Goal: Task Accomplishment & Management: Use online tool/utility

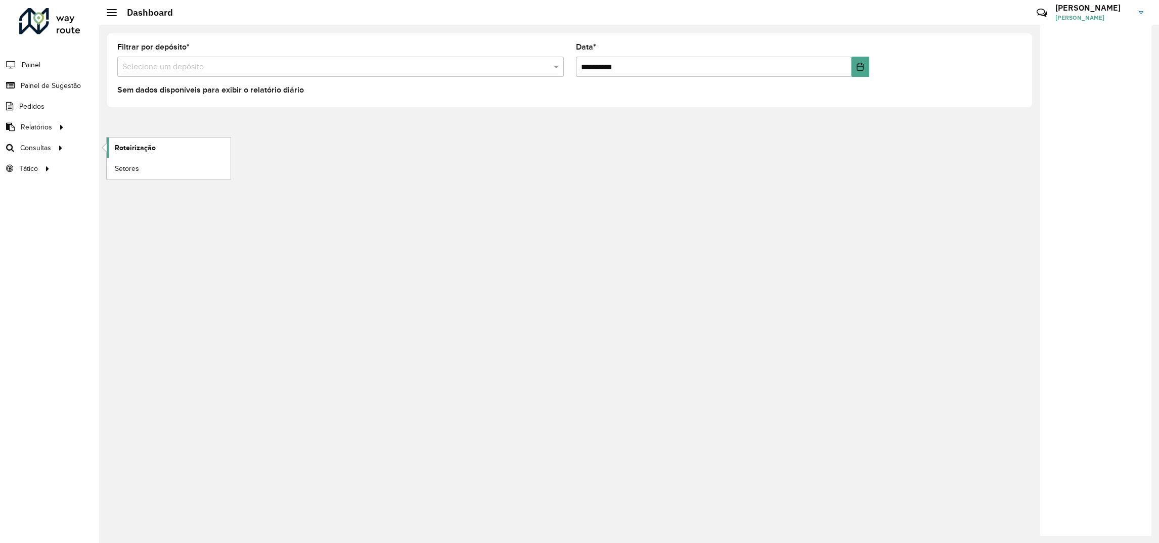
click at [113, 148] on link "Roteirização" at bounding box center [169, 147] width 124 height 20
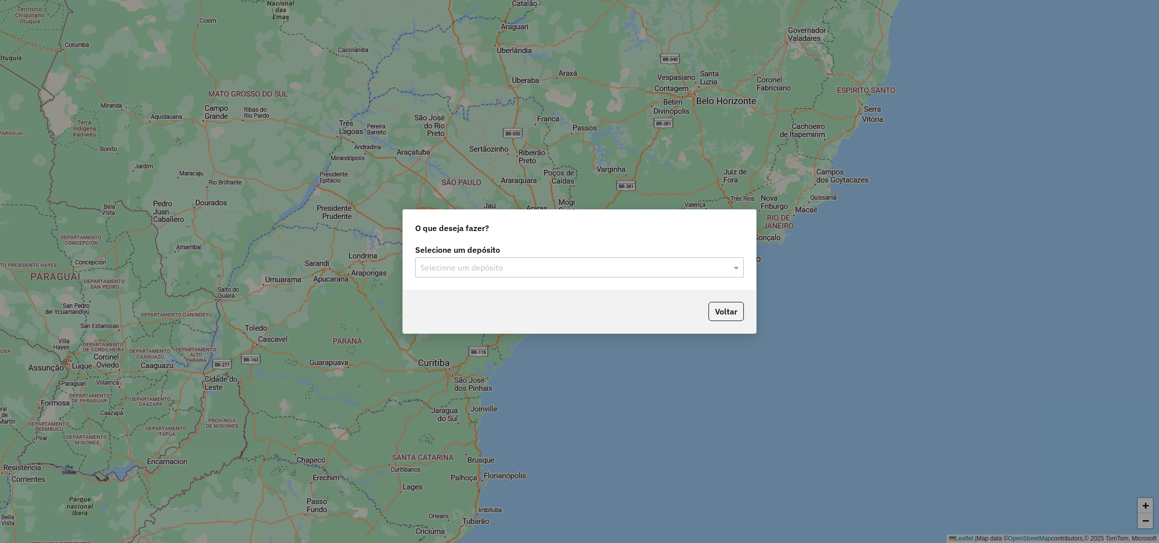
click at [506, 268] on input "text" at bounding box center [569, 268] width 298 height 12
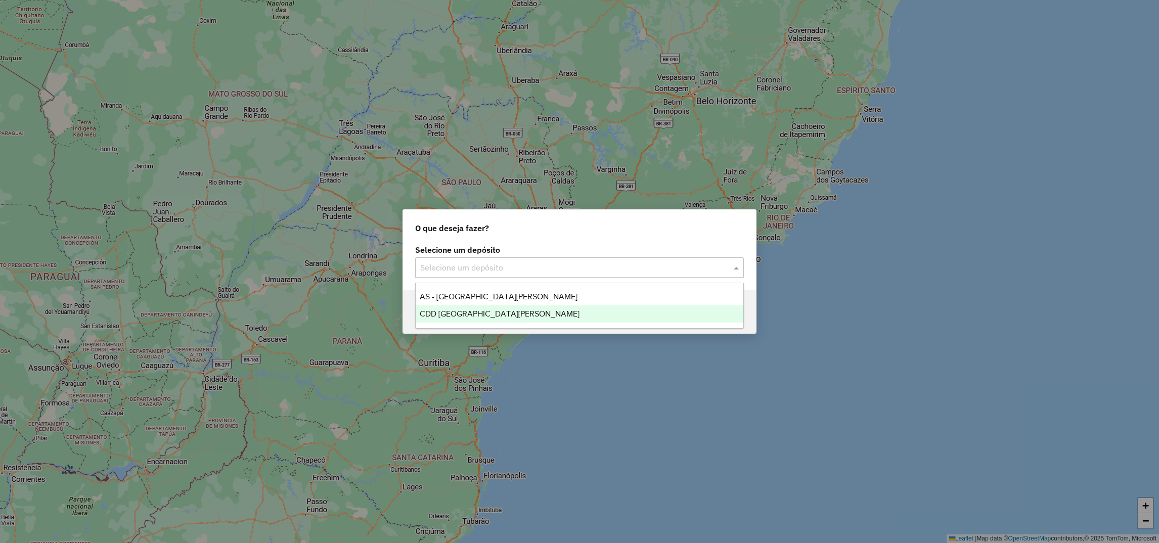
click at [442, 309] on span "CDD Santa Cruz do Sul" at bounding box center [500, 313] width 160 height 9
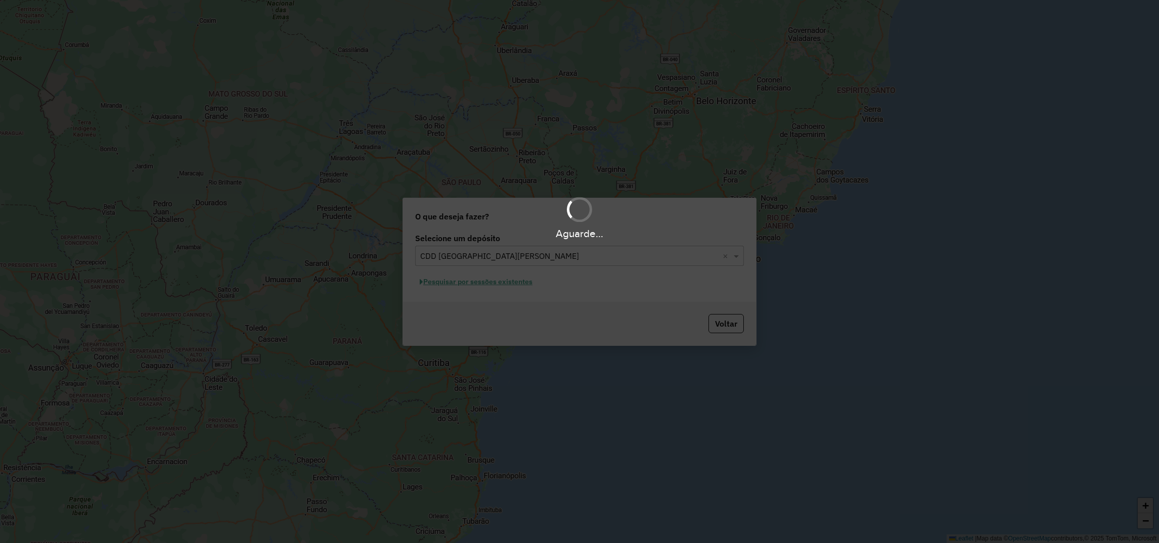
click at [465, 282] on div "Aguarde..." at bounding box center [579, 271] width 1159 height 543
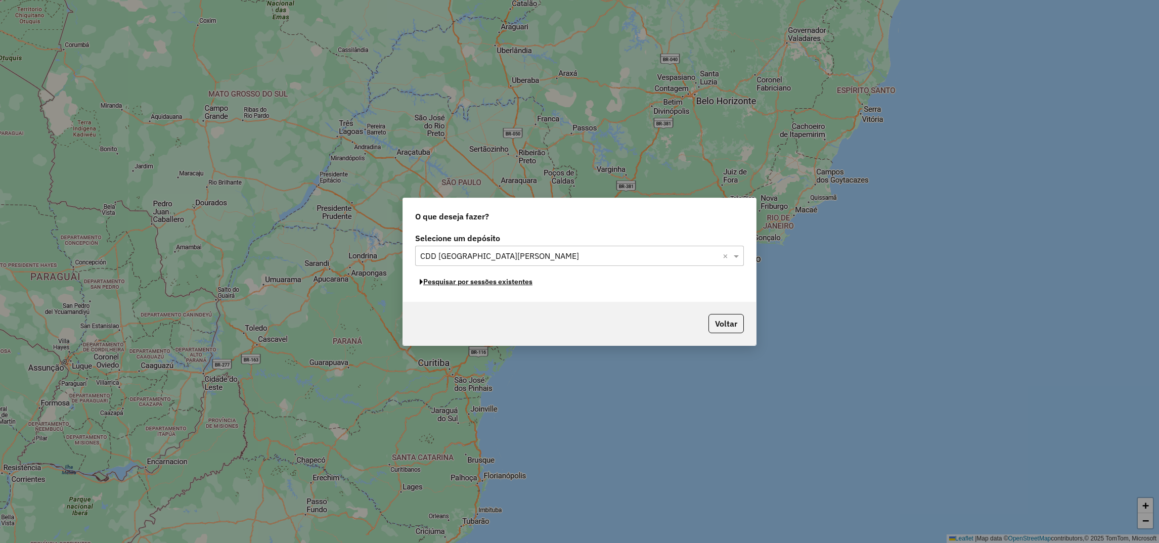
click at [465, 282] on button "Pesquisar por sessões existentes" at bounding box center [476, 282] width 122 height 16
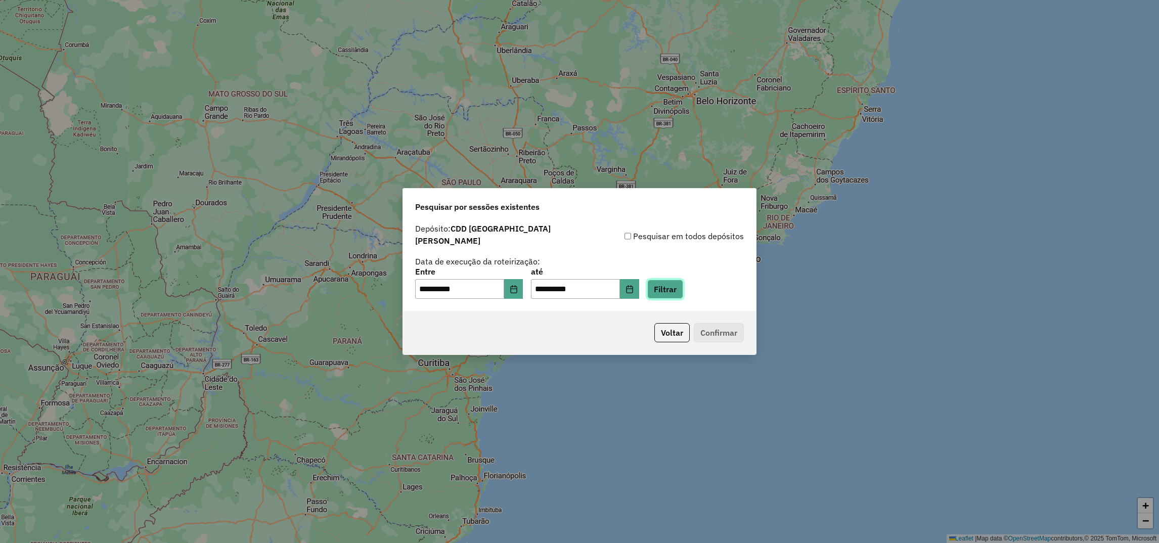
click at [675, 280] on button "Filtrar" at bounding box center [665, 289] width 36 height 19
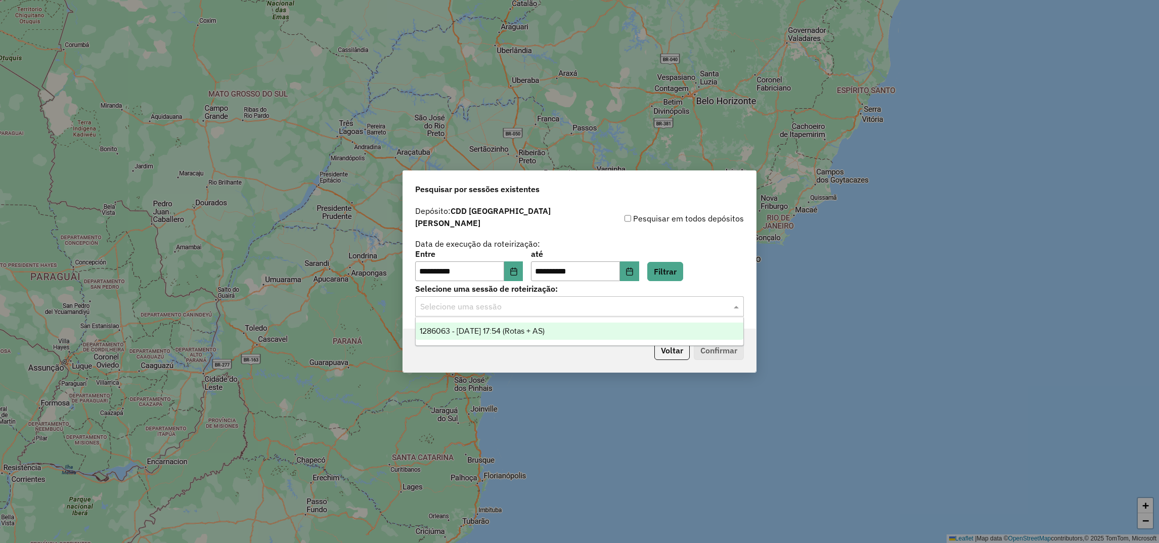
click at [484, 304] on input "text" at bounding box center [569, 307] width 298 height 12
click at [469, 325] on div "1286063 - 01/10/2025 17:54 (Rotas + AS)" at bounding box center [580, 331] width 328 height 17
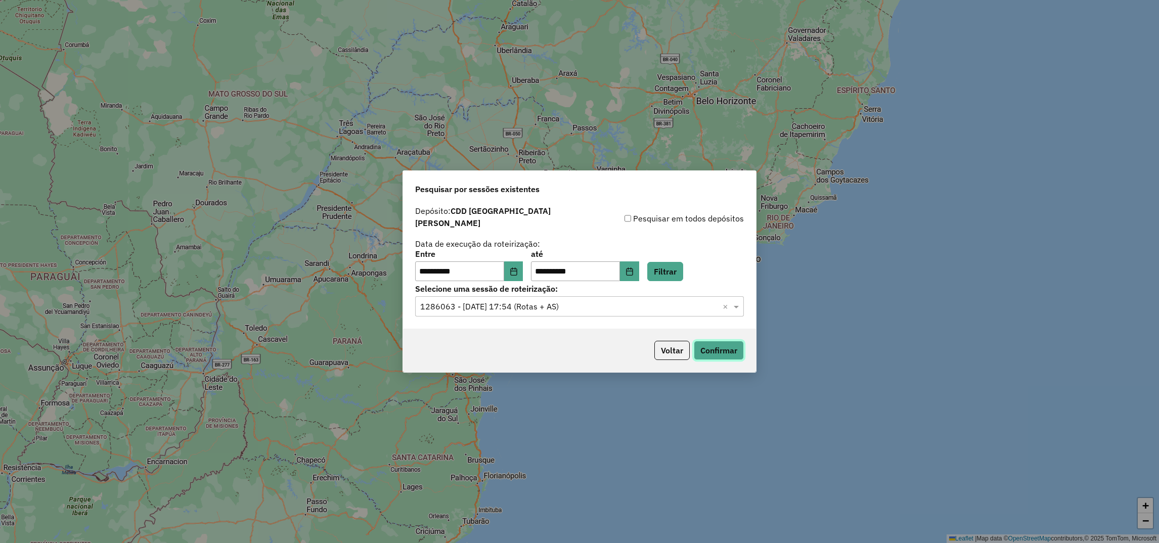
click at [721, 344] on button "Confirmar" at bounding box center [719, 350] width 50 height 19
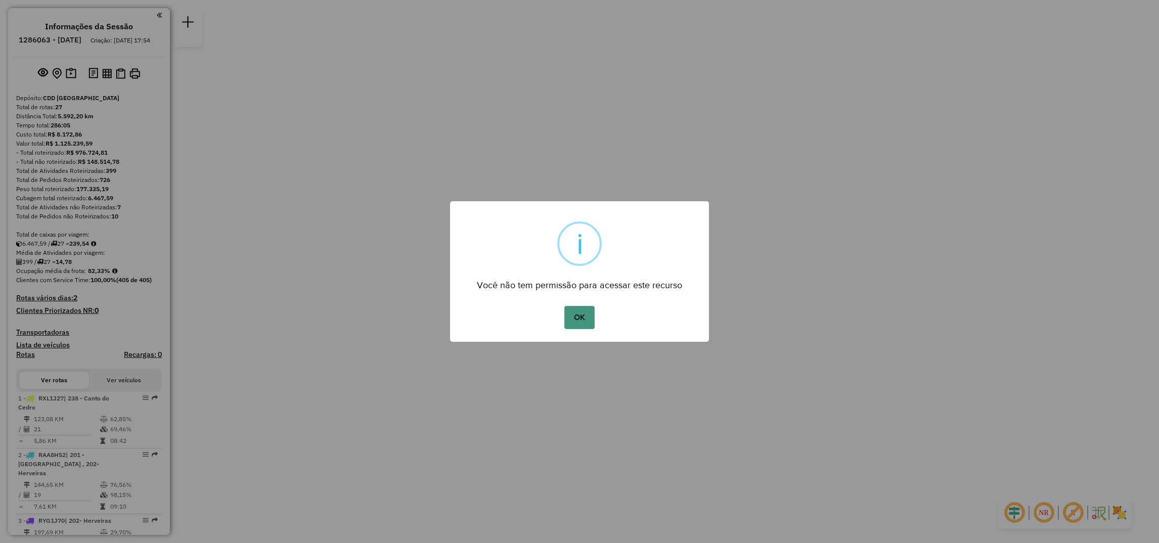
click at [586, 325] on button "OK" at bounding box center [579, 317] width 30 height 23
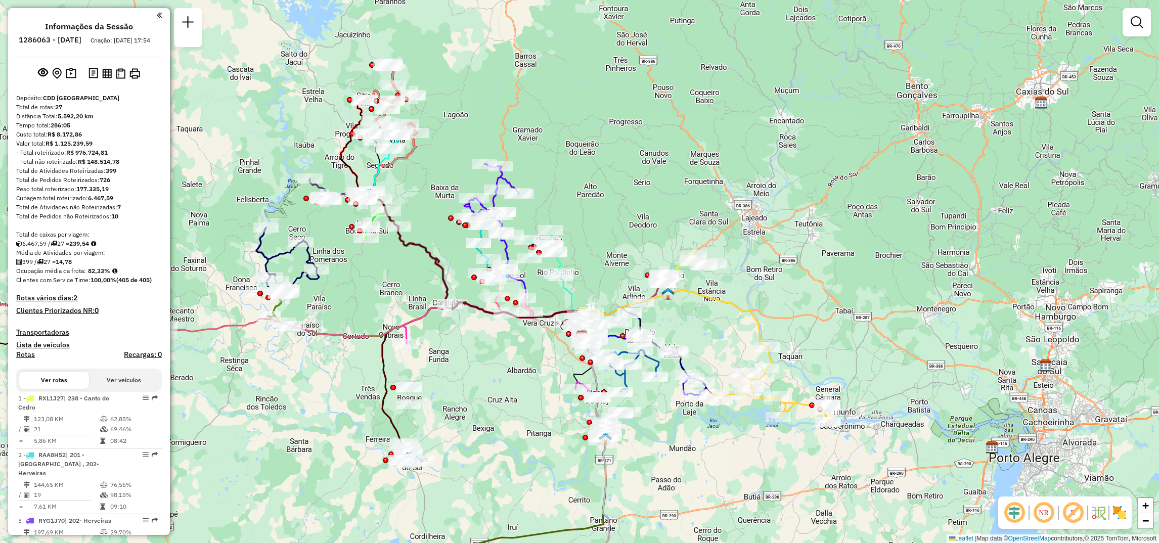
drag, startPoint x: 524, startPoint y: 357, endPoint x: 526, endPoint y: 422, distance: 65.3
click at [526, 422] on div "Janela de atendimento Grade de atendimento Capacidade Transportadoras Veículos …" at bounding box center [579, 271] width 1159 height 543
select select "**********"
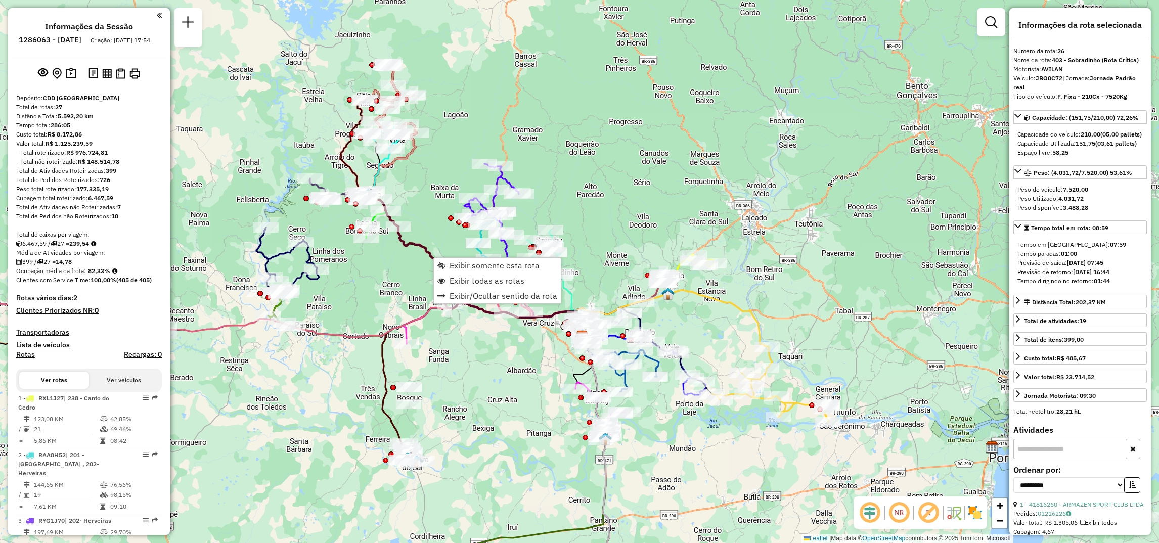
scroll to position [1568, 0]
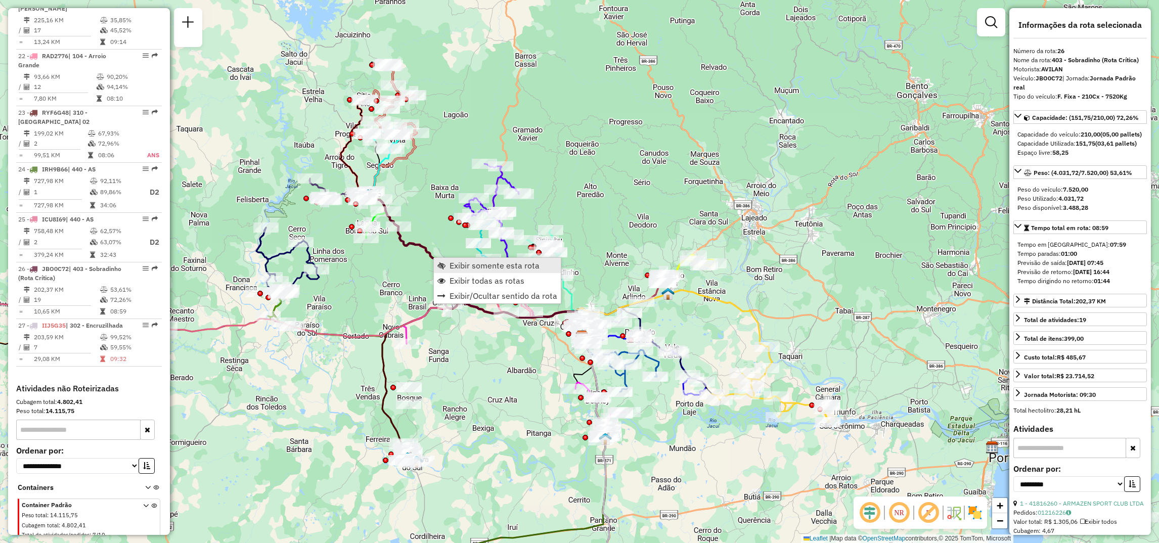
click at [446, 269] on link "Exibir somente esta rota" at bounding box center [497, 265] width 127 height 15
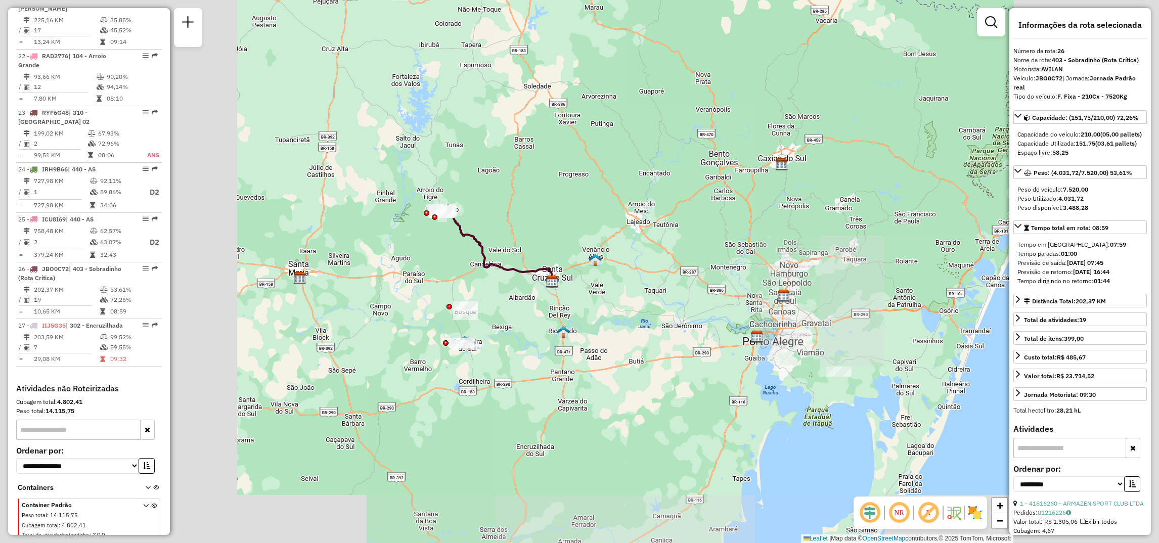
drag, startPoint x: 516, startPoint y: 424, endPoint x: 527, endPoint y: 383, distance: 42.8
click at [527, 383] on div "Janela de atendimento Grade de atendimento Capacidade Transportadoras Veículos …" at bounding box center [579, 271] width 1159 height 543
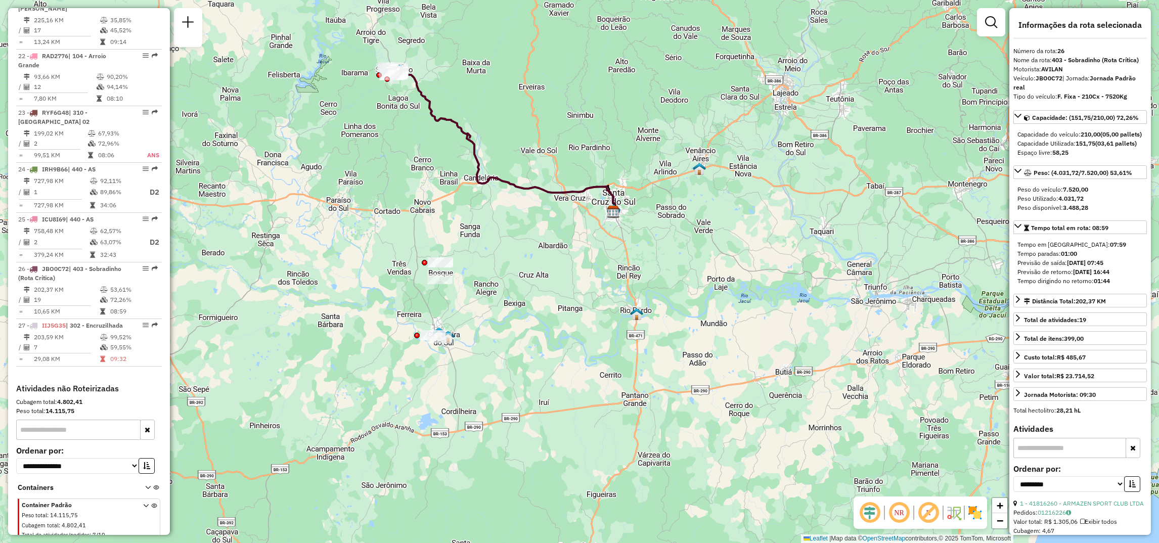
drag, startPoint x: 497, startPoint y: 312, endPoint x: 518, endPoint y: 354, distance: 47.0
click at [518, 354] on div "Janela de atendimento Grade de atendimento Capacidade Transportadoras Veículos …" at bounding box center [579, 271] width 1159 height 543
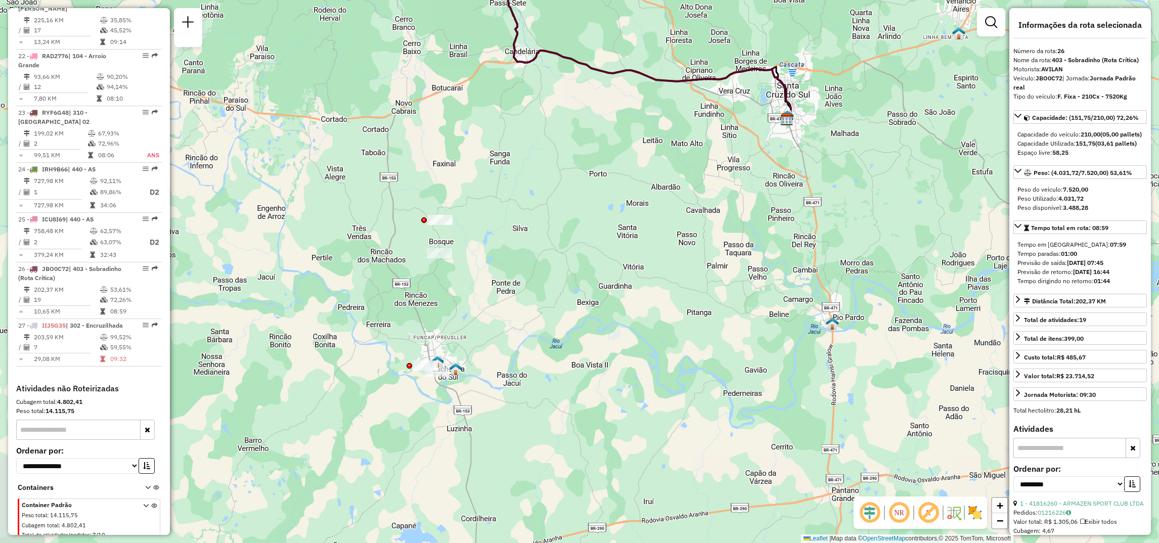
drag, startPoint x: 487, startPoint y: 333, endPoint x: 562, endPoint y: 370, distance: 83.0
click at [562, 370] on div "Janela de atendimento Grade de atendimento Capacidade Transportadoras Veículos …" at bounding box center [579, 271] width 1159 height 543
click at [536, 83] on span "Exibir todas as rotas" at bounding box center [535, 87] width 8 height 8
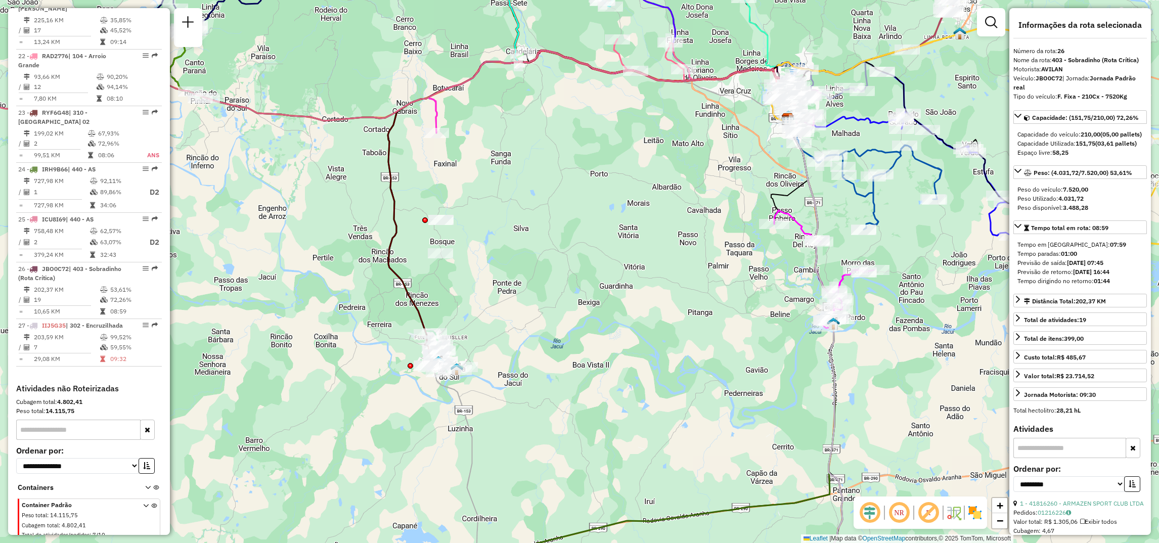
click at [420, 324] on icon at bounding box center [590, 209] width 404 height 317
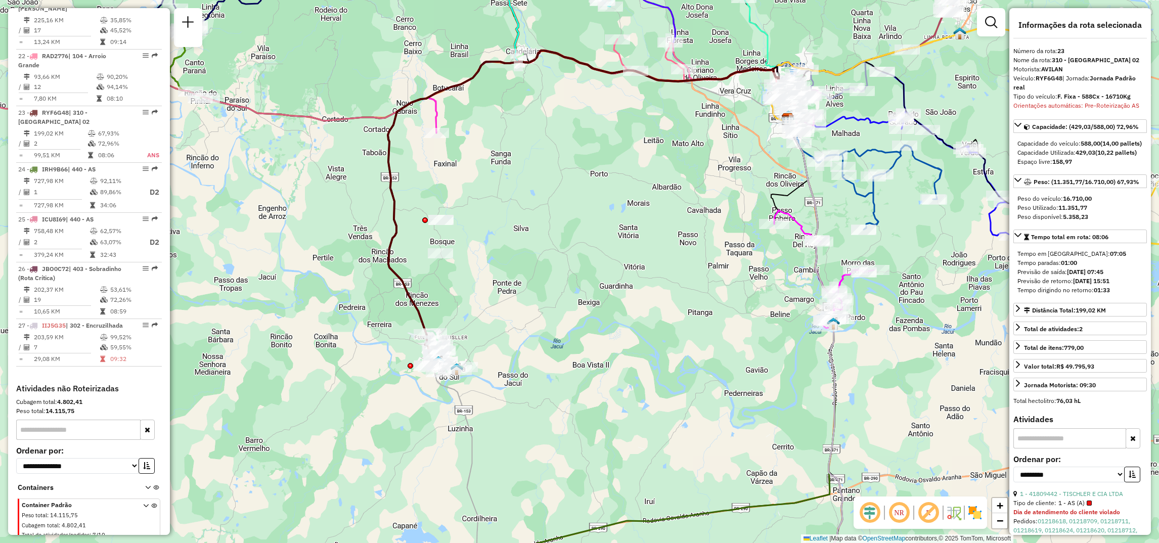
click at [418, 317] on icon at bounding box center [590, 209] width 404 height 317
click at [420, 317] on icon at bounding box center [590, 209] width 404 height 317
click at [407, 296] on icon at bounding box center [590, 209] width 404 height 317
